Goal: Ask a question: Seek information or help from site administrators or community

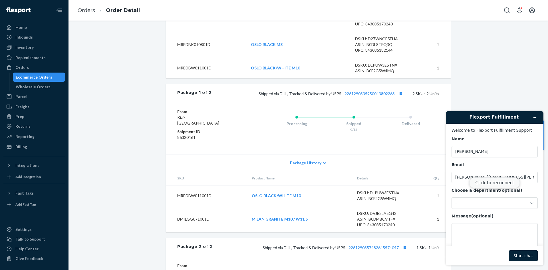
click at [488, 181] on button "Click to reconnect" at bounding box center [494, 182] width 51 height 11
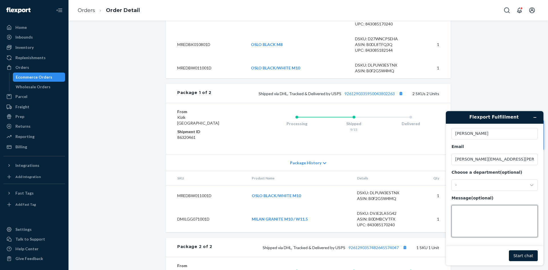
click at [475, 213] on textarea "Message (optional)" at bounding box center [494, 221] width 86 height 32
click at [511, 210] on textarea "Hi! Can we please exclude [PERSON_NAME] from the following address?" at bounding box center [494, 221] width 86 height 32
click at [493, 232] on textarea "Hi! Can we please exclude [PERSON_NAME] as a carrier from the following address?" at bounding box center [494, 221] width 86 height 32
paste textarea "[PERSON_NAME] [STREET_ADDRESS]"
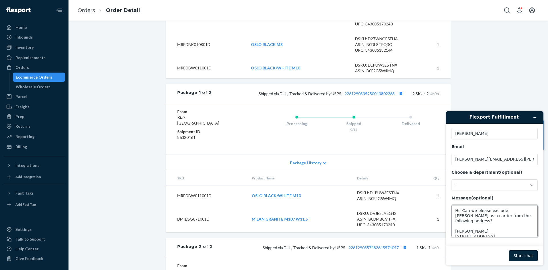
type textarea "Hi! Can we please exclude [PERSON_NAME] as a carrier from the following address…"
click at [527, 256] on button "Start chat" at bounding box center [523, 255] width 29 height 11
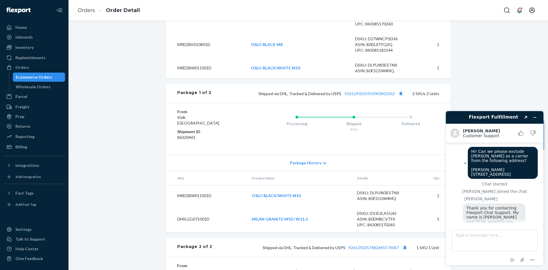
scroll to position [53, 0]
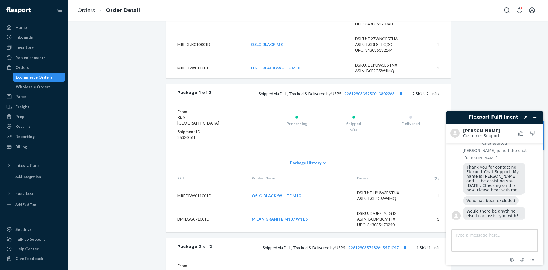
drag, startPoint x: 482, startPoint y: 239, endPoint x: 485, endPoint y: 237, distance: 3.4
click at [482, 239] on textarea "Type a message here..." at bounding box center [495, 240] width 86 height 22
type textarea "thank you, that is all!"
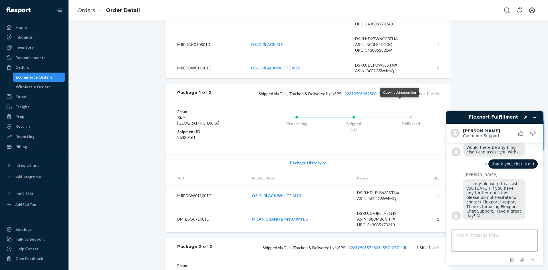
scroll to position [140, 0]
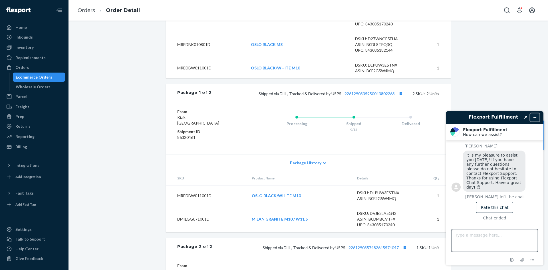
click at [536, 120] on button "Minimize widget" at bounding box center [534, 117] width 9 height 8
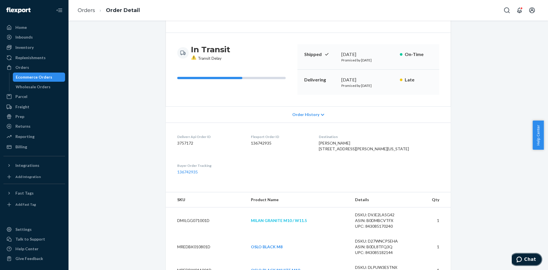
scroll to position [0, 0]
